Goal: Transaction & Acquisition: Obtain resource

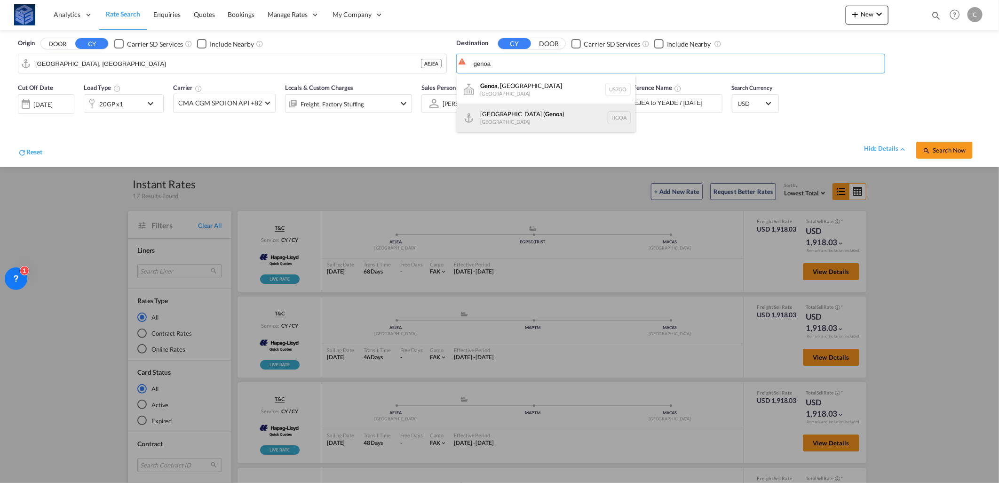
click at [514, 118] on div "[GEOGRAPHIC_DATA] ( [GEOGRAPHIC_DATA] ) [GEOGRAPHIC_DATA] ITGOA" at bounding box center [546, 118] width 179 height 28
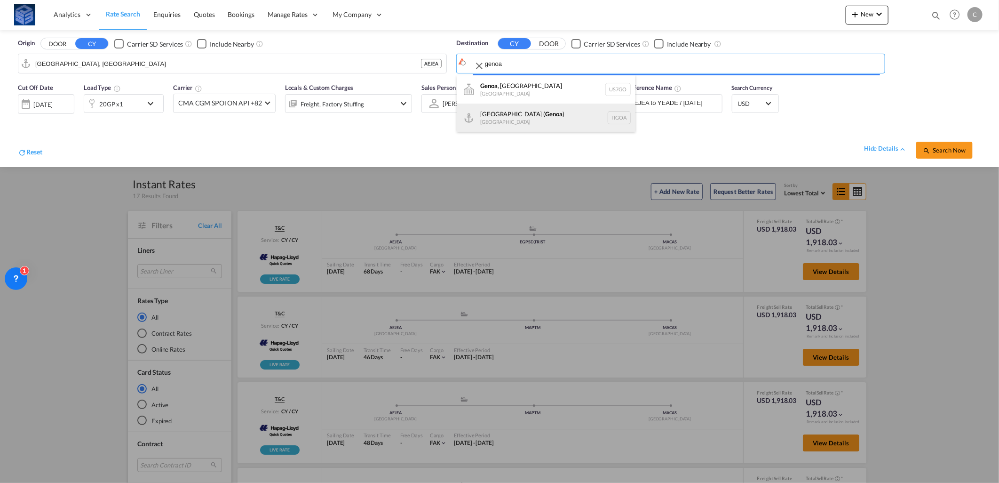
type input "[GEOGRAPHIC_DATA] ([GEOGRAPHIC_DATA]), [GEOGRAPHIC_DATA]"
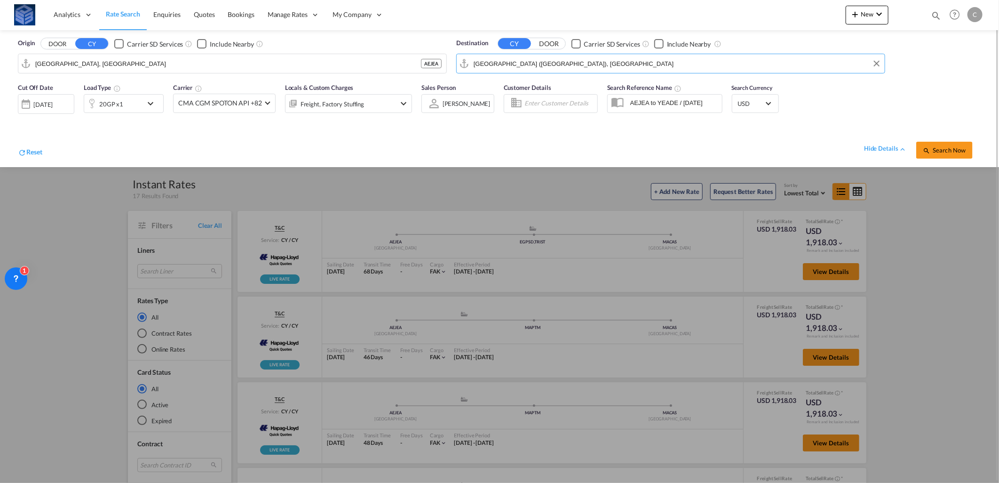
click at [126, 104] on div "20GP x1" at bounding box center [113, 103] width 58 height 19
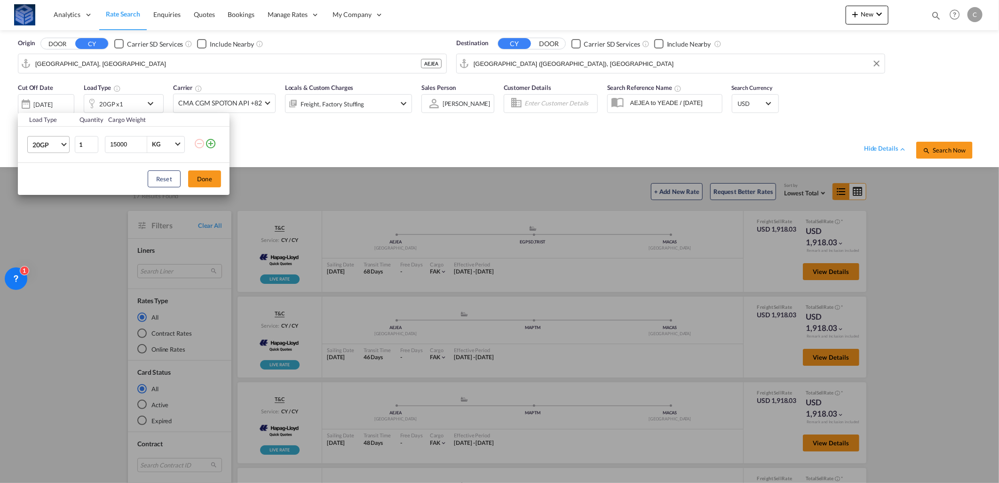
click at [52, 141] on span "20GP" at bounding box center [45, 144] width 27 height 9
click at [48, 184] on md-option "40HC" at bounding box center [57, 190] width 64 height 23
click at [193, 175] on button "Done" at bounding box center [204, 178] width 33 height 17
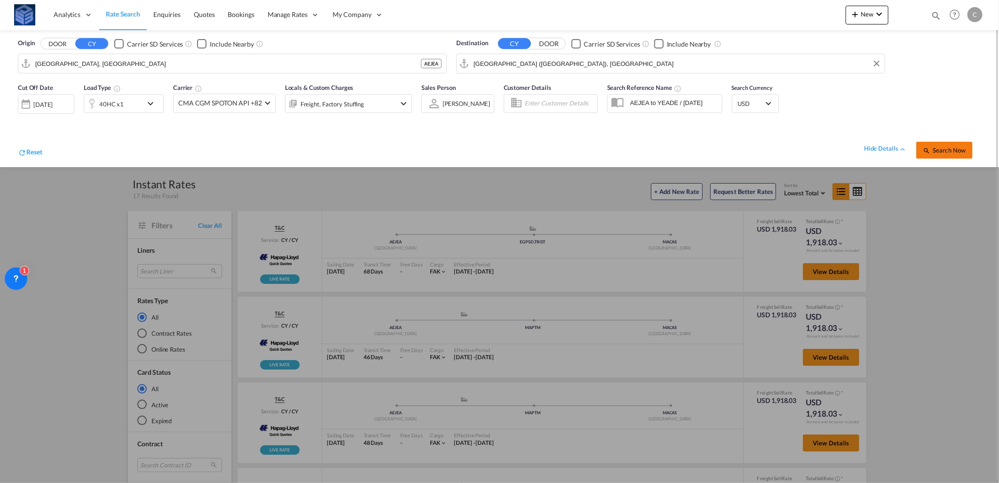
click at [957, 150] on span "Search Now" at bounding box center [944, 150] width 43 height 8
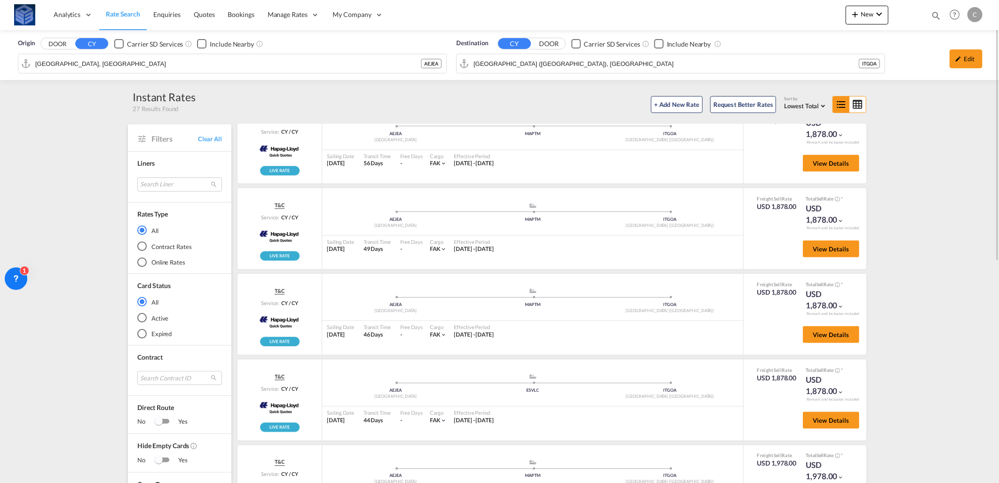
scroll to position [494, 0]
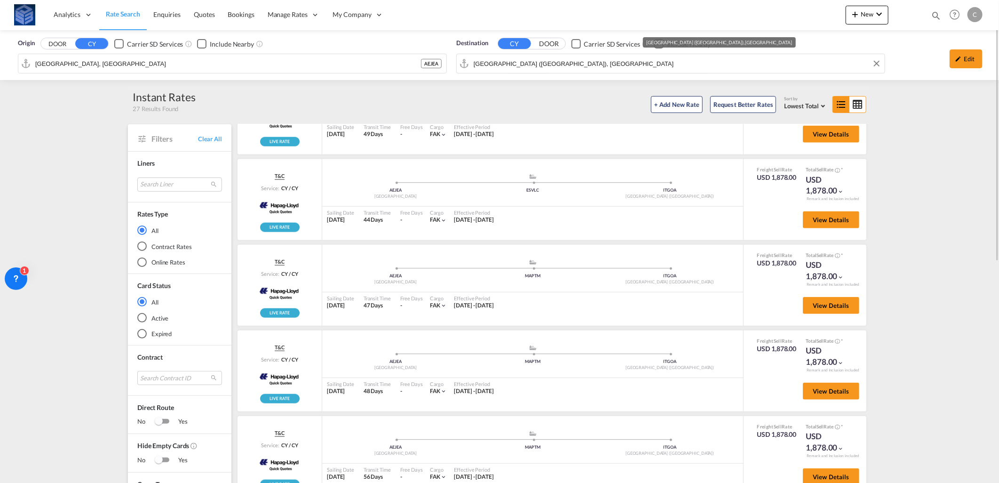
click at [539, 68] on input "[GEOGRAPHIC_DATA] ([GEOGRAPHIC_DATA]), [GEOGRAPHIC_DATA]" at bounding box center [677, 63] width 407 height 14
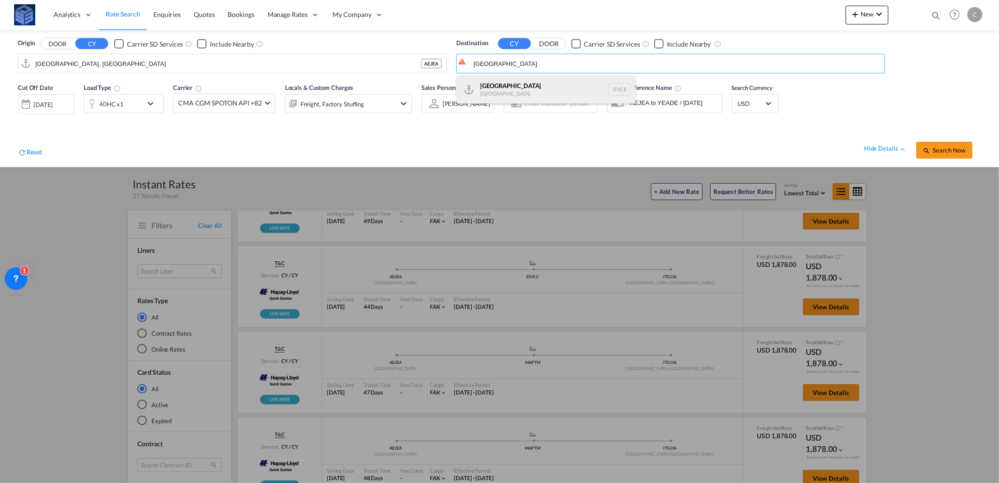
click at [521, 91] on div "Venezia [GEOGRAPHIC_DATA] ITVCE" at bounding box center [546, 89] width 179 height 28
type input "[GEOGRAPHIC_DATA], ITVCE"
click at [939, 144] on button "Search Now" at bounding box center [945, 150] width 56 height 17
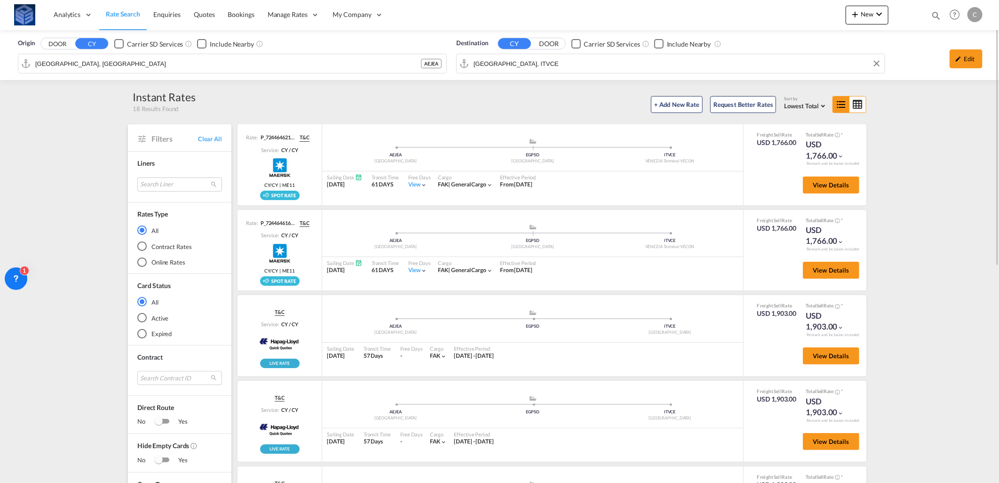
click at [589, 62] on input "[GEOGRAPHIC_DATA], ITVCE" at bounding box center [677, 63] width 407 height 14
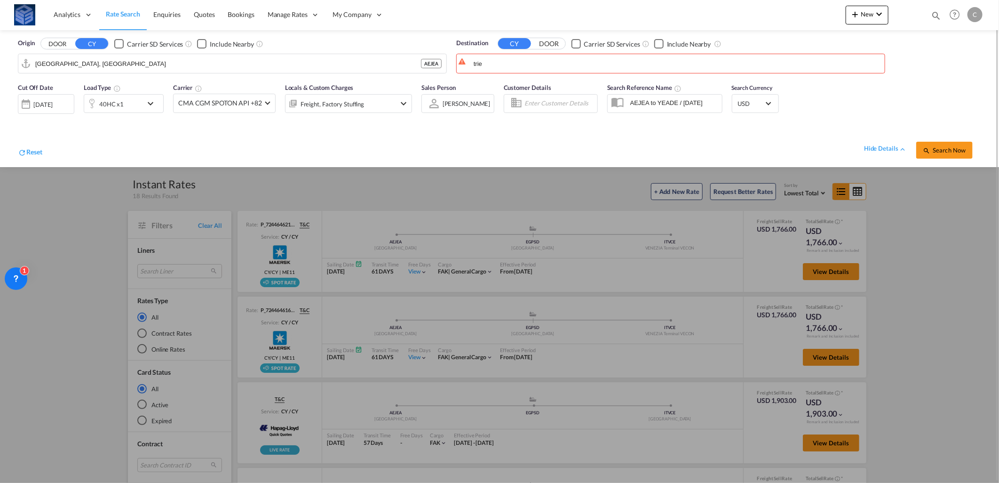
click at [529, 89] on span "Customer Details" at bounding box center [528, 88] width 48 height 8
click at [518, 67] on body "Analytics Reports Dashboard Rate Search Enquiries Quotes Bookings" at bounding box center [499, 241] width 999 height 483
click at [496, 84] on div "Trie ste [GEOGRAPHIC_DATA] ITTRS" at bounding box center [546, 89] width 179 height 28
type input "[GEOGRAPHIC_DATA], ITTRS"
drag, startPoint x: 933, startPoint y: 150, endPoint x: 917, endPoint y: 140, distance: 18.6
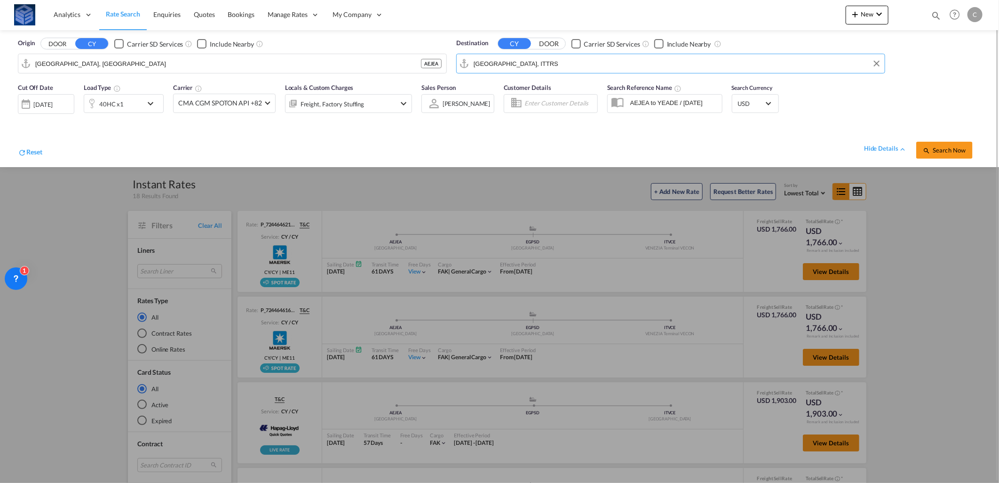
click at [933, 151] on span "Search Now" at bounding box center [944, 150] width 43 height 8
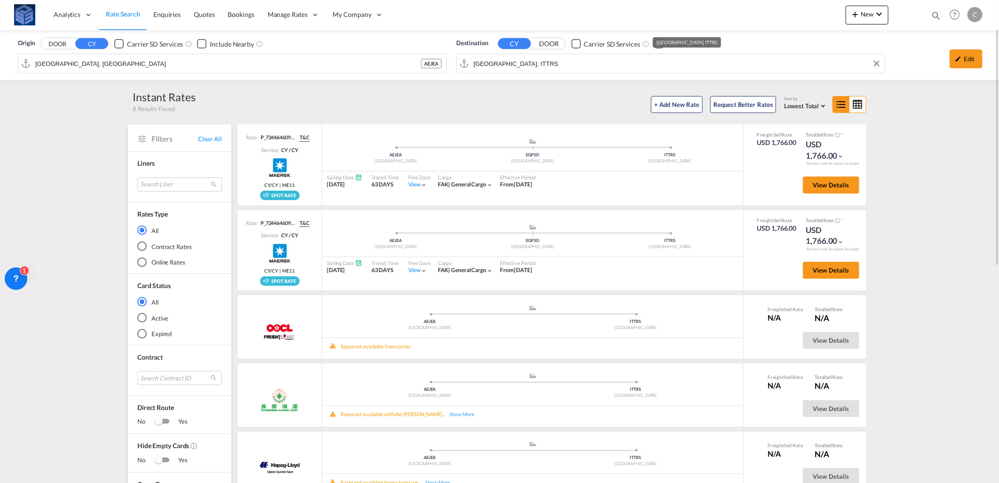
click at [640, 64] on input "[GEOGRAPHIC_DATA], ITTRS" at bounding box center [677, 63] width 407 height 14
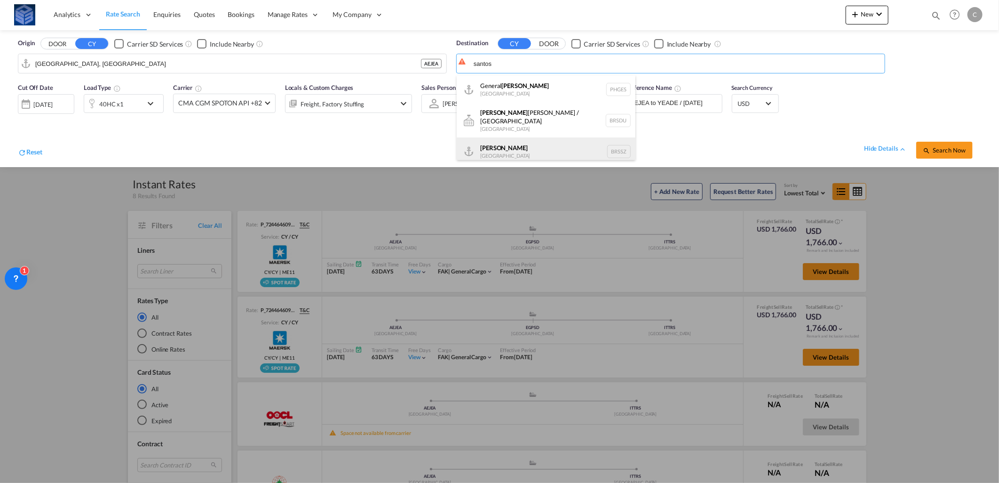
click at [524, 137] on div "[PERSON_NAME] [GEOGRAPHIC_DATA] BRSSZ" at bounding box center [546, 151] width 179 height 28
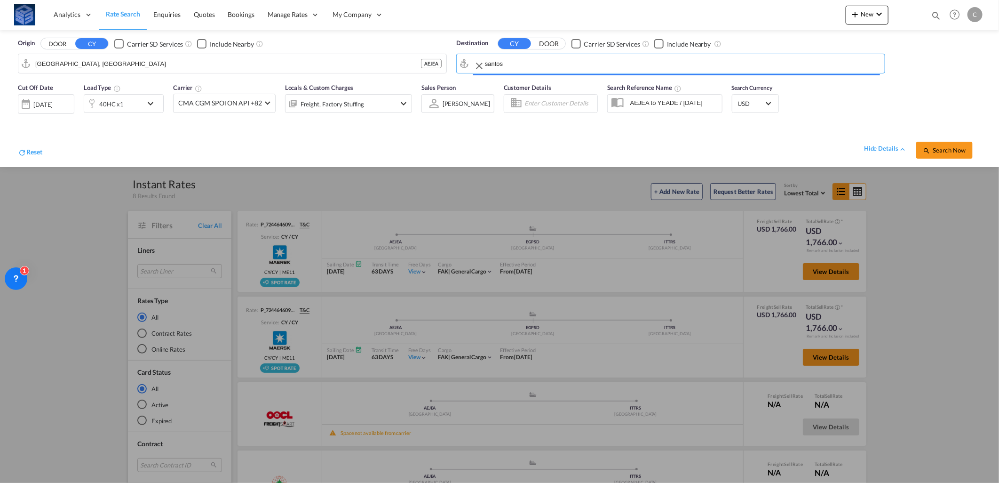
type input "Santos, BRSSZ"
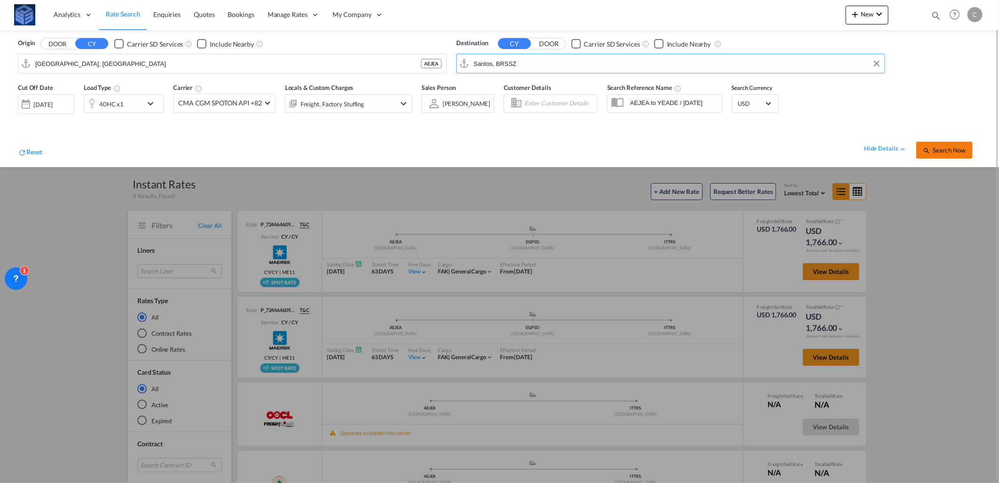
click at [935, 144] on button "Search Now" at bounding box center [945, 150] width 56 height 17
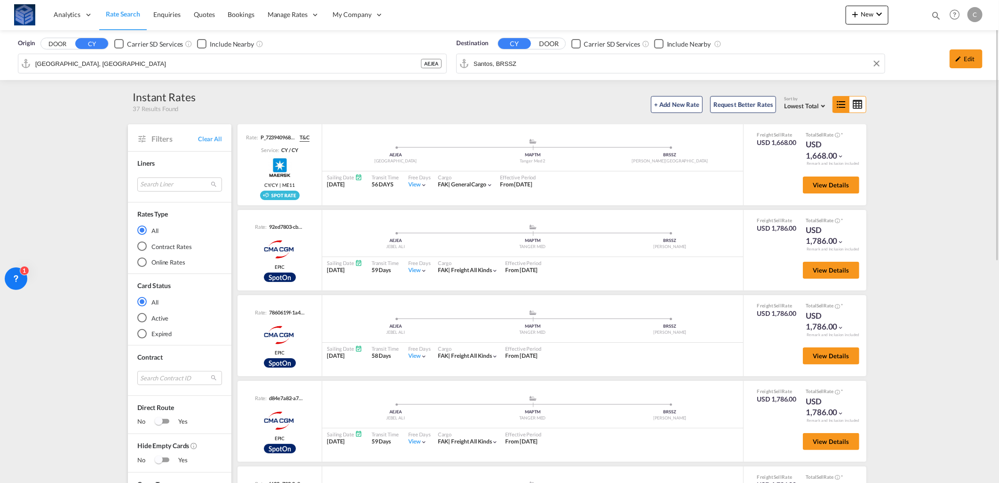
click at [551, 64] on input "Santos, BRSSZ" at bounding box center [677, 63] width 407 height 14
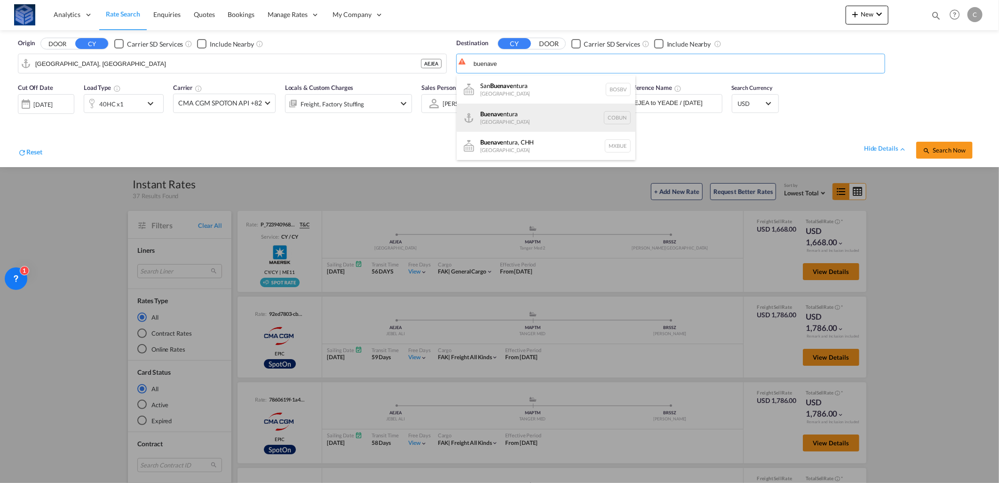
click at [529, 113] on div "Buenave ntura [GEOGRAPHIC_DATA] [GEOGRAPHIC_DATA]" at bounding box center [546, 118] width 179 height 28
type input "Buenaventura, [GEOGRAPHIC_DATA]"
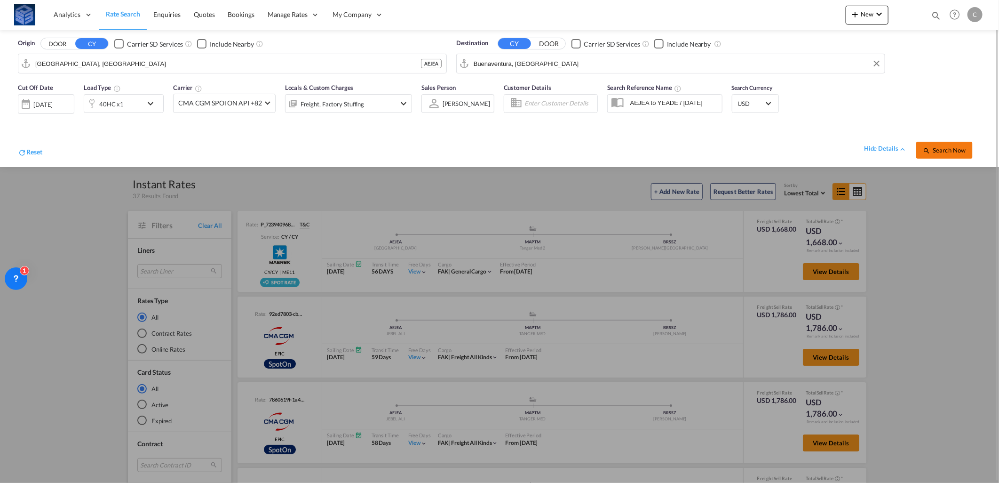
click at [934, 149] on span "Search Now" at bounding box center [944, 150] width 43 height 8
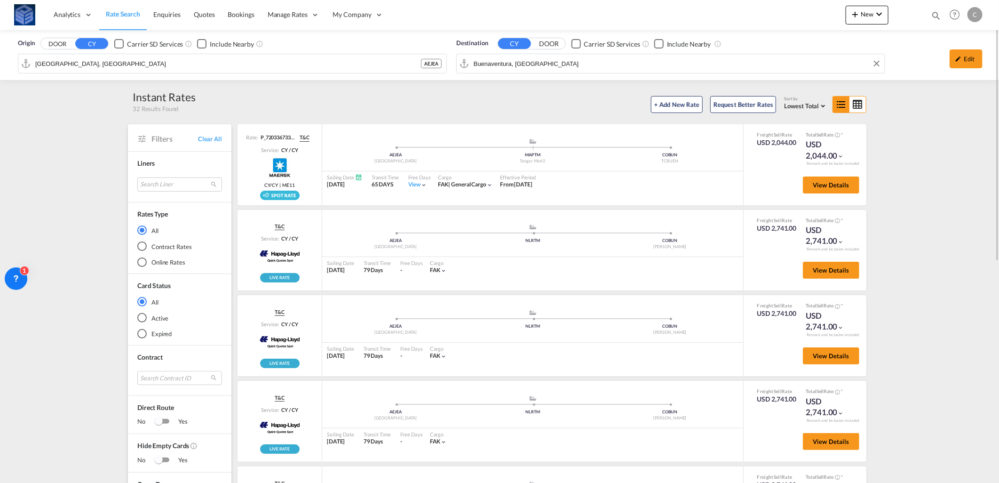
click at [550, 69] on input "Buenaventura, [GEOGRAPHIC_DATA]" at bounding box center [677, 63] width 407 height 14
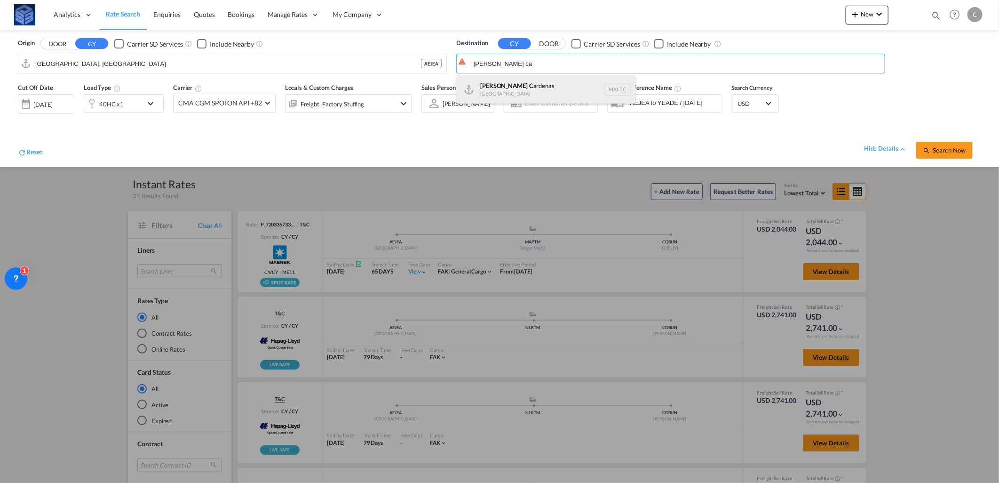
click at [523, 77] on div "[PERSON_NAME] Ca rdenas [GEOGRAPHIC_DATA] MXLZC" at bounding box center [546, 89] width 179 height 28
type input "[PERSON_NAME], MXLZC"
click at [917, 150] on button "Search Now" at bounding box center [945, 150] width 56 height 17
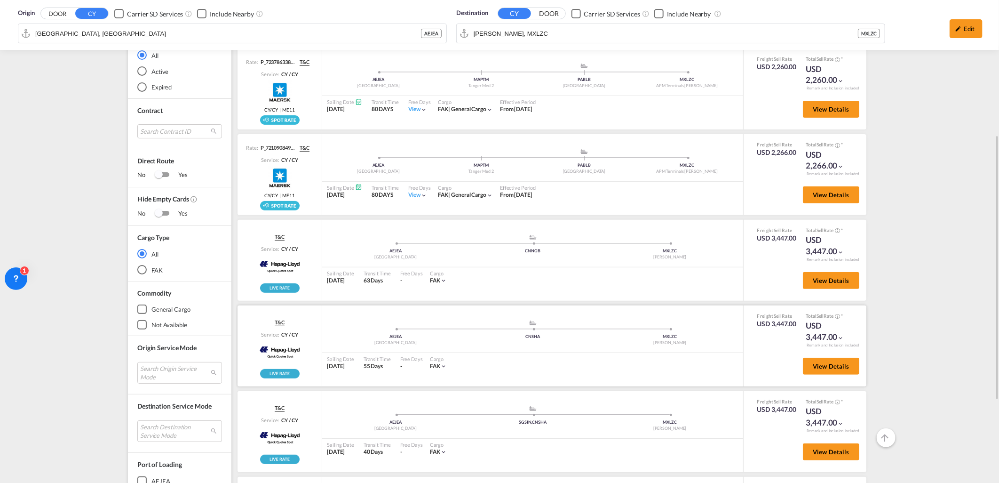
scroll to position [194, 0]
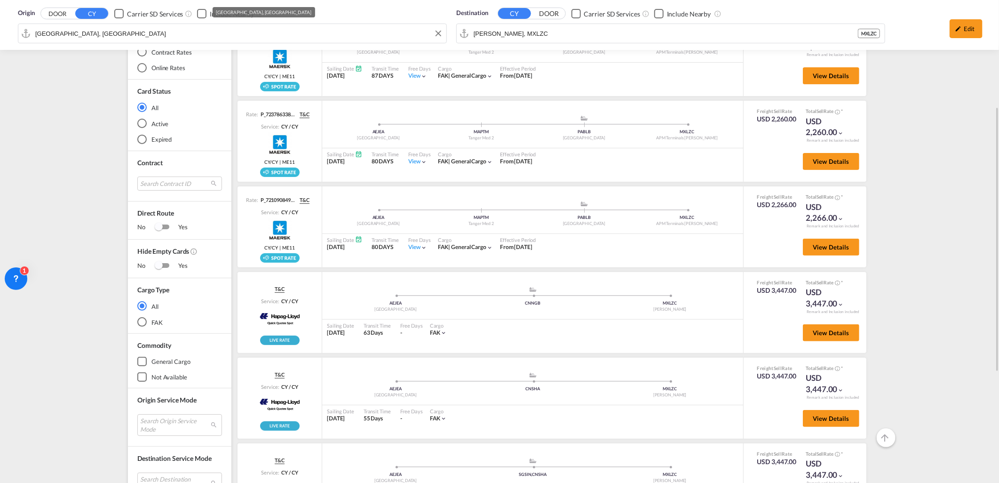
click at [371, 30] on div "Origin DOOR CY Carrier SD Services Include Nearby [GEOGRAPHIC_DATA], AEJEA Dest…" at bounding box center [499, 25] width 980 height 50
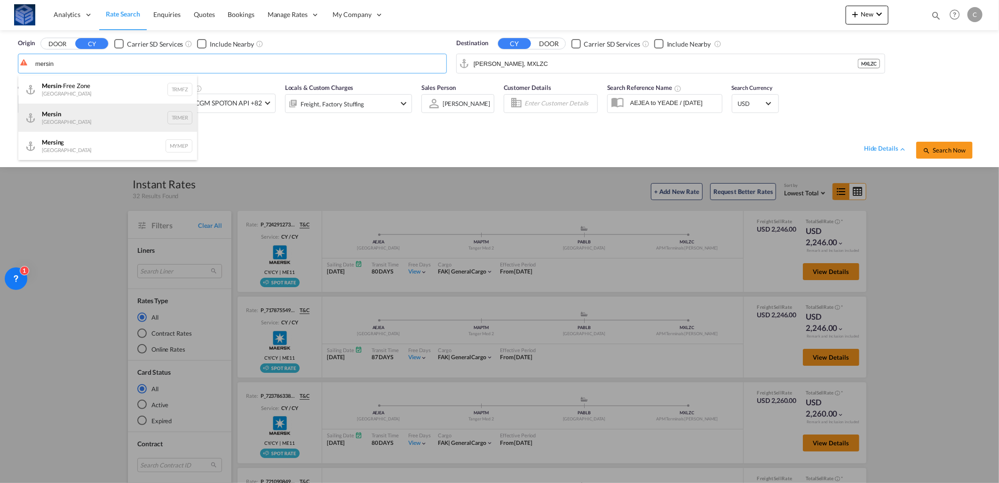
click at [91, 119] on div "Mersin Turkey TRMER" at bounding box center [107, 118] width 179 height 28
type input "Mersin, TRMER"
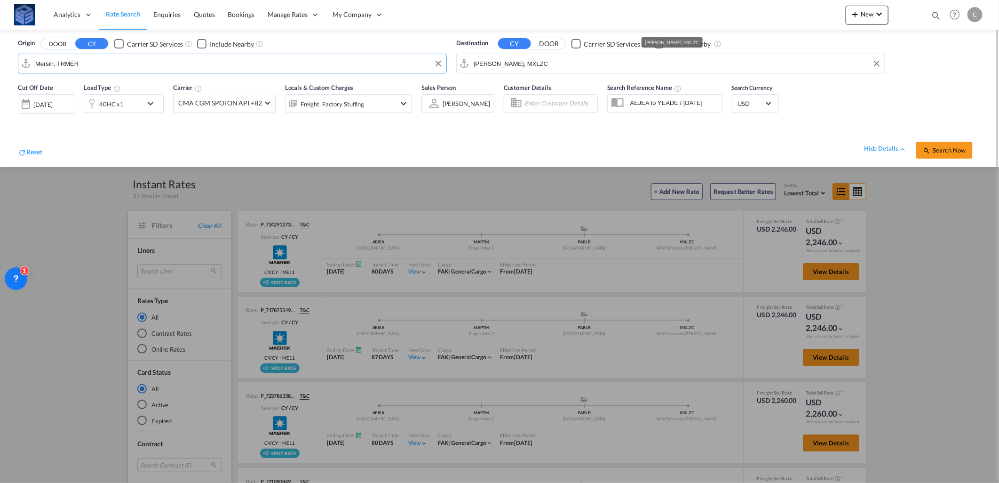
click at [580, 68] on input "[PERSON_NAME], MXLZC" at bounding box center [677, 63] width 407 height 14
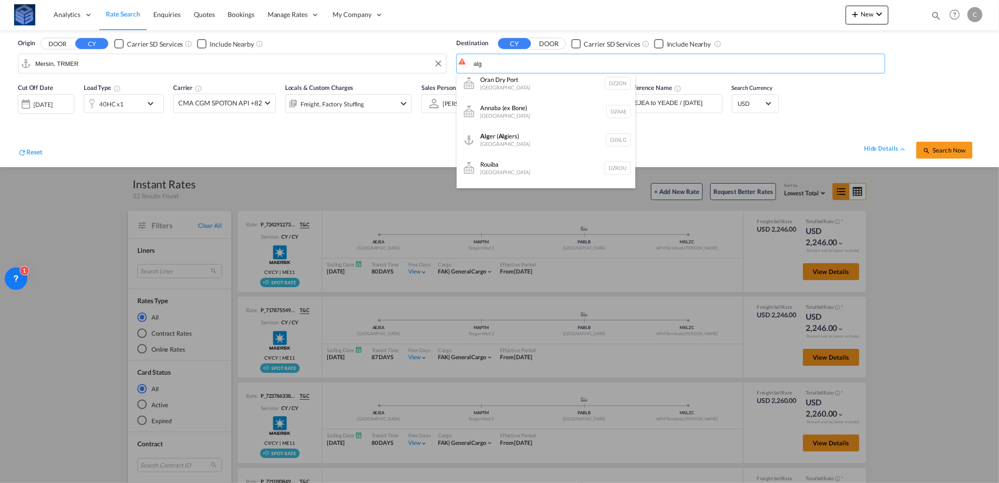
scroll to position [312, 0]
click at [526, 94] on div "Alg er ( Alg iers) [GEOGRAPHIC_DATA] [GEOGRAPHIC_DATA]" at bounding box center [546, 87] width 179 height 28
type input "[GEOGRAPHIC_DATA] ([GEOGRAPHIC_DATA]), DZALG"
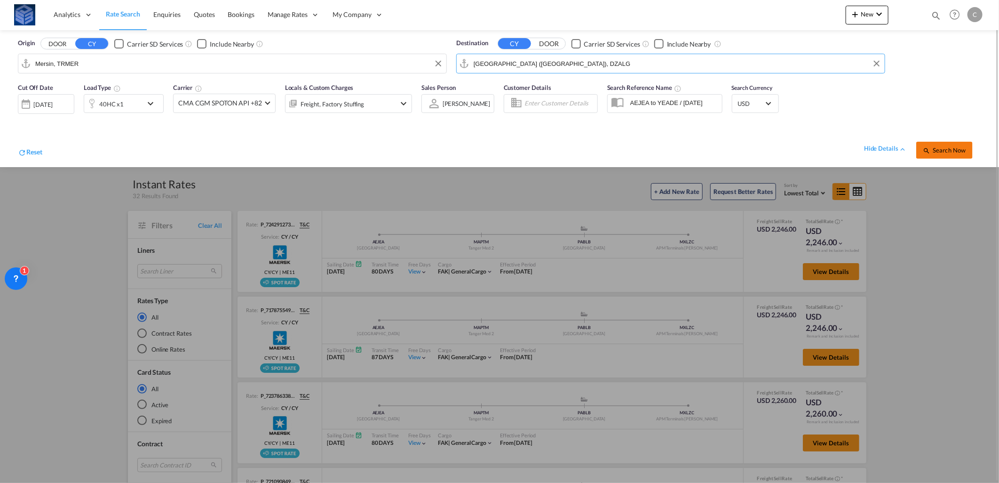
click at [938, 149] on span "Search Now" at bounding box center [944, 150] width 43 height 8
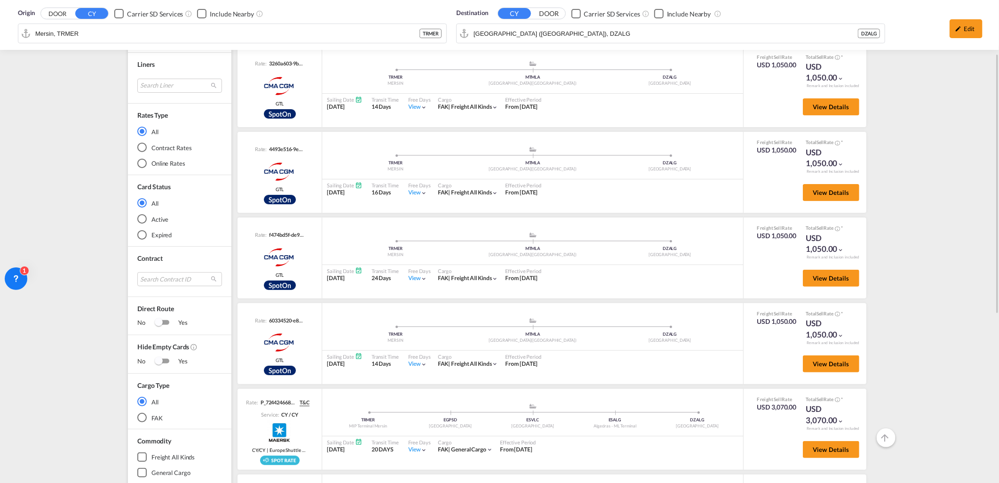
scroll to position [55, 0]
